Goal: Find specific page/section: Find specific page/section

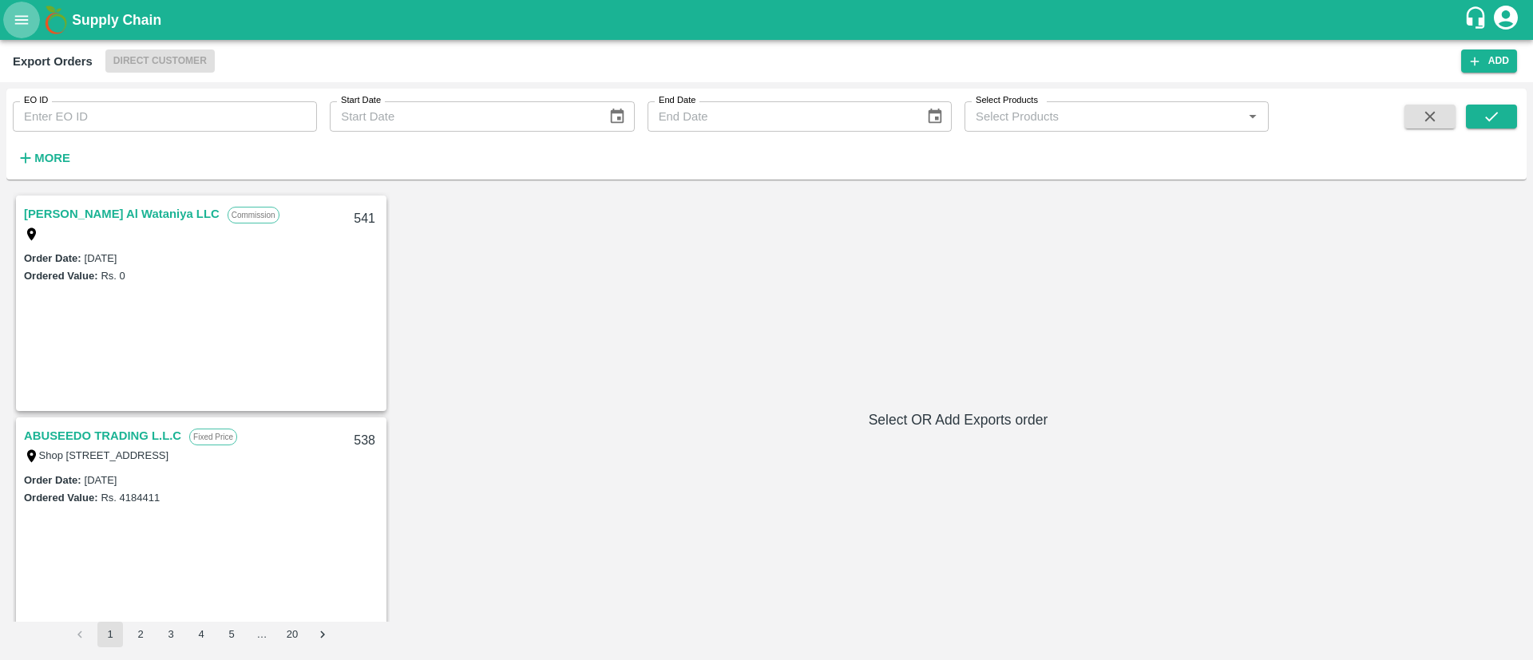
click at [18, 20] on icon "open drawer" at bounding box center [22, 19] width 14 height 9
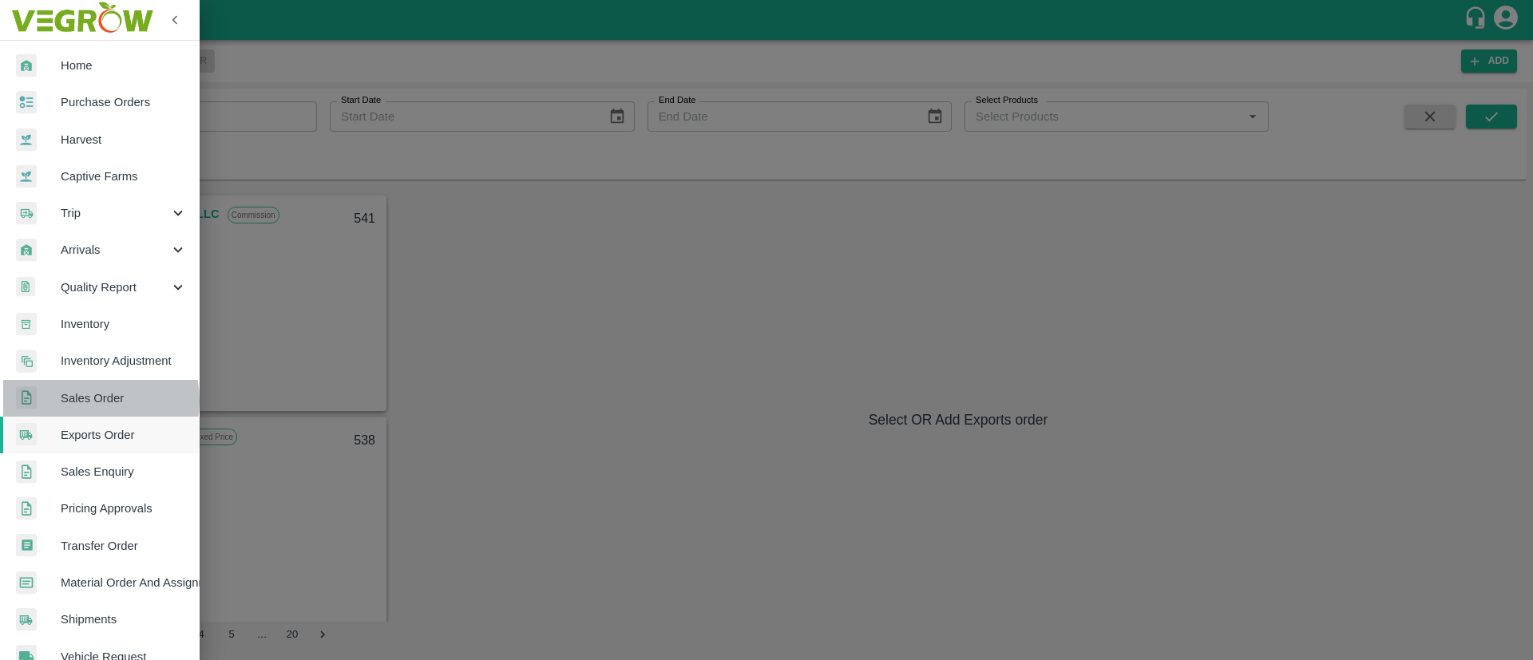
click at [89, 401] on span "Sales Order" at bounding box center [124, 399] width 126 height 18
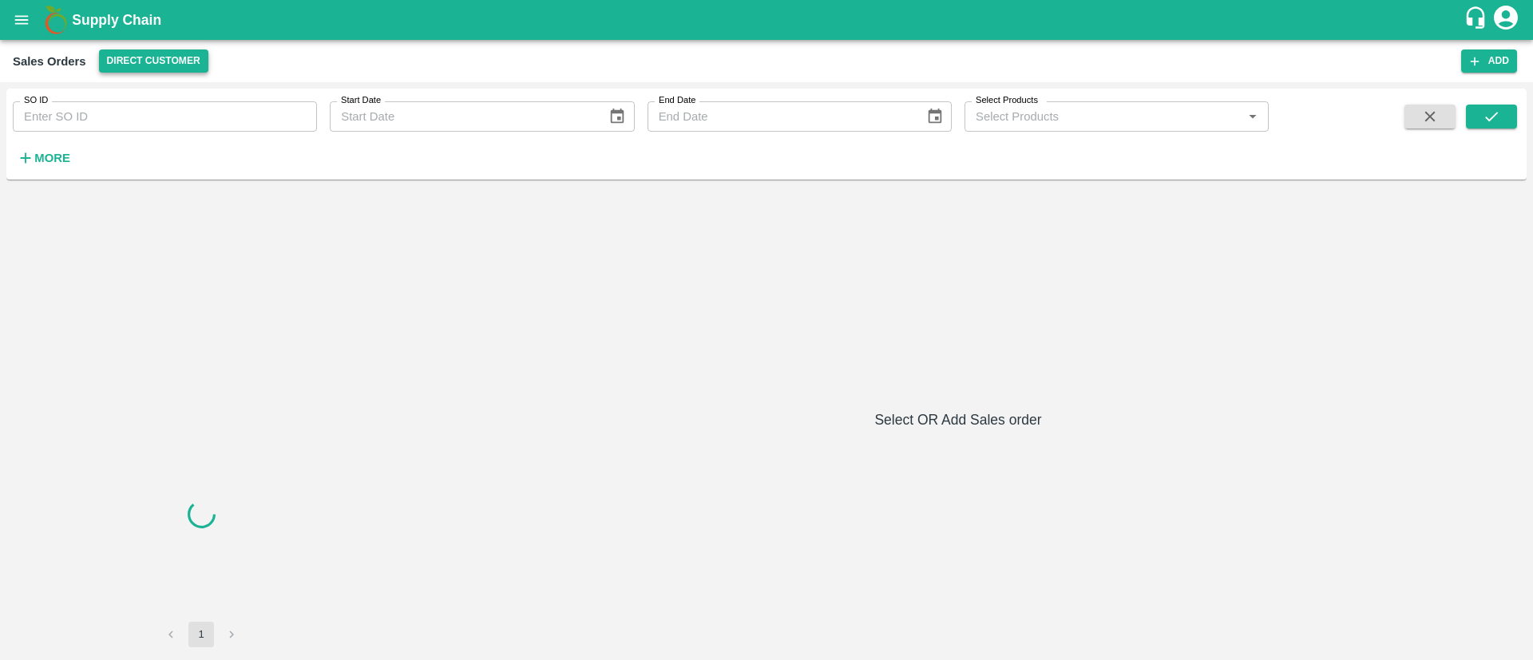
click at [179, 60] on button "Direct Customer" at bounding box center [153, 60] width 109 height 23
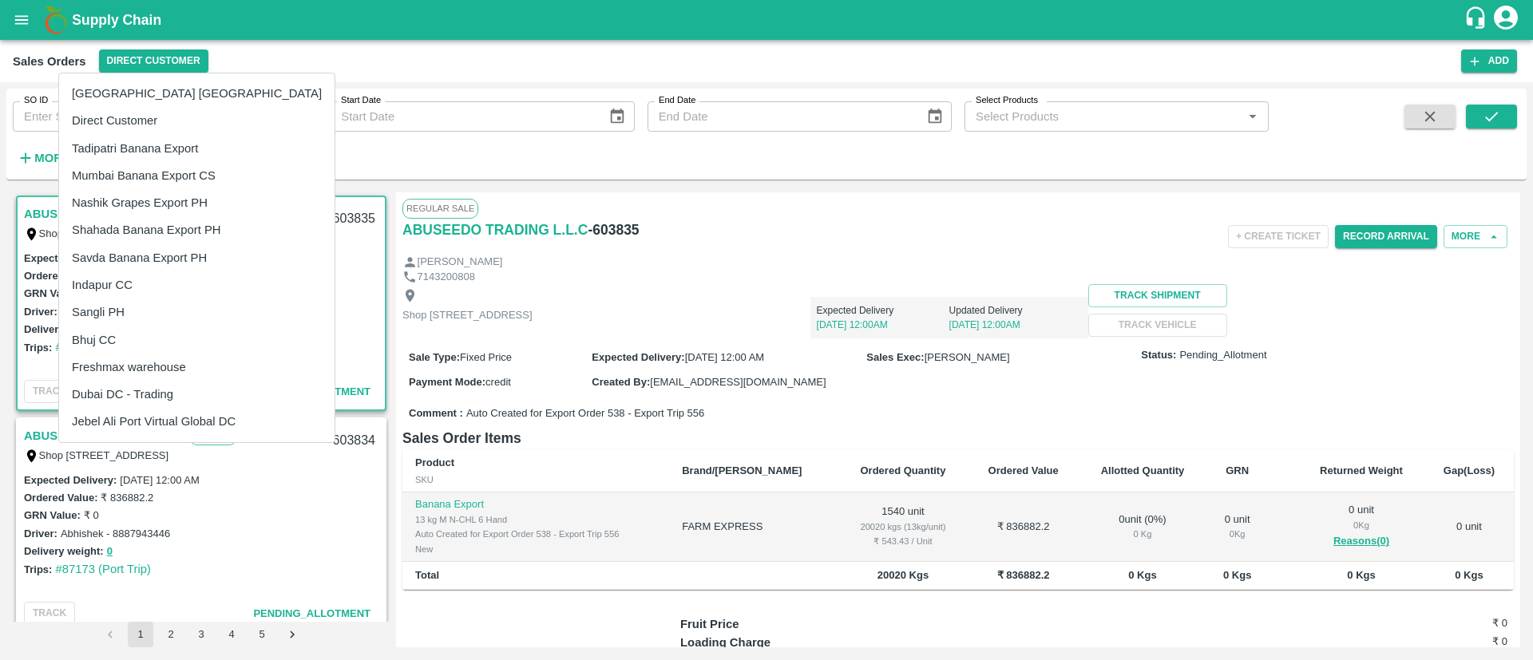
click at [106, 422] on li "Jebel Ali Port Virtual Global DC" at bounding box center [196, 421] width 275 height 27
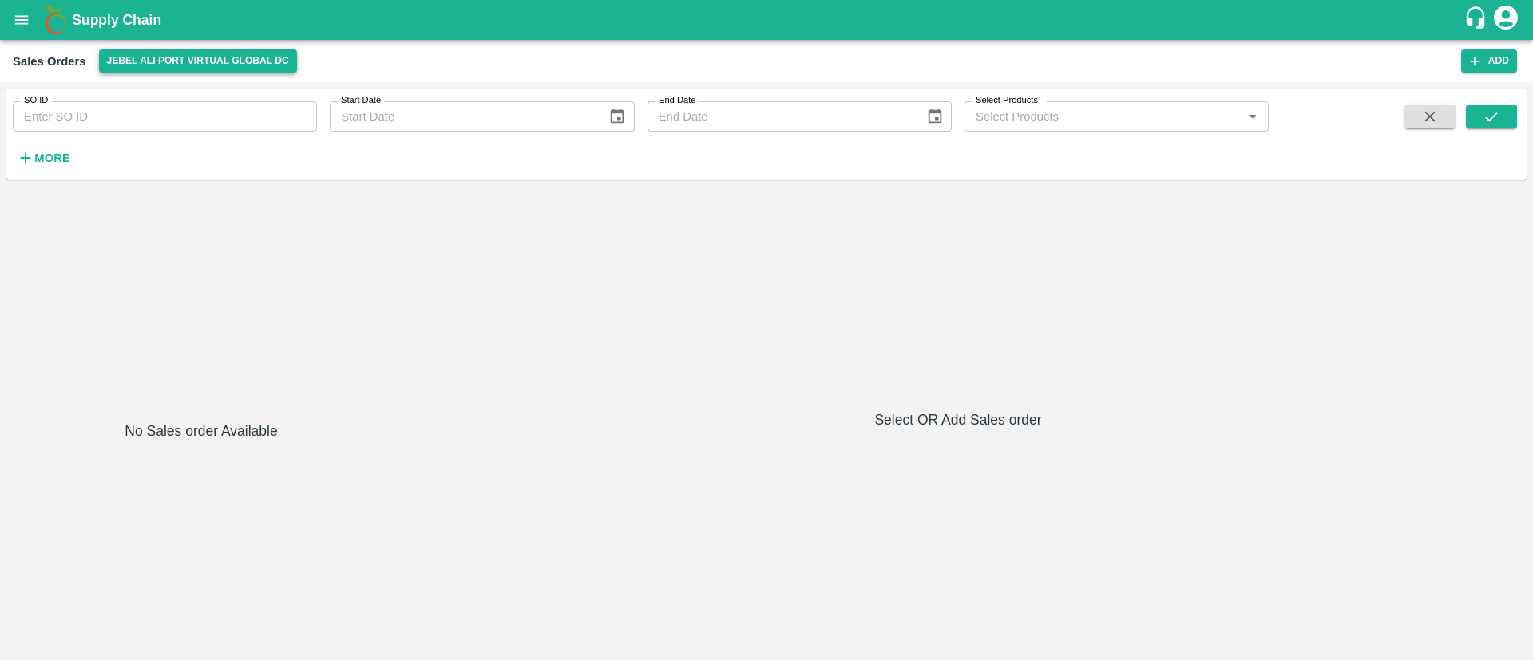
click at [161, 57] on button "Jebel Ali Port Virtual Global DC" at bounding box center [198, 60] width 198 height 23
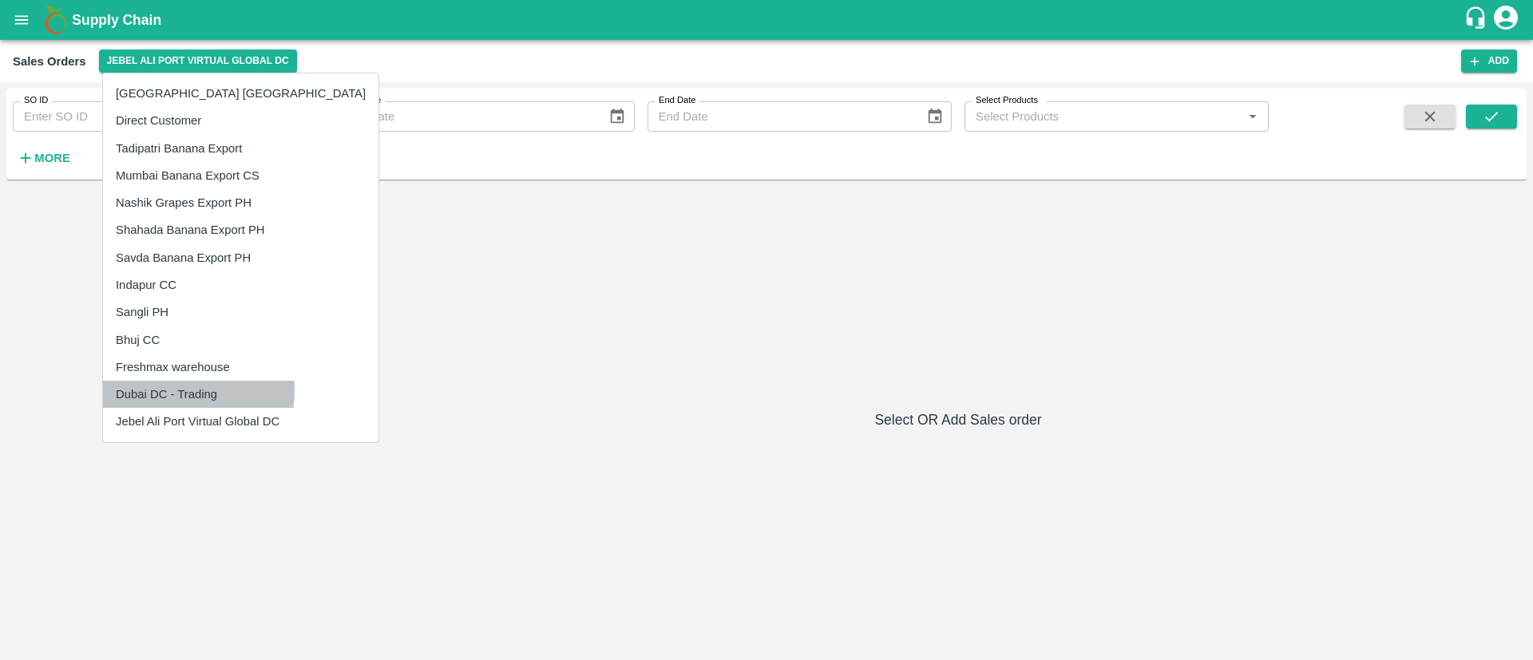
click at [169, 390] on li "Dubai DC - Trading" at bounding box center [240, 394] width 275 height 27
